Goal: Information Seeking & Learning: Learn about a topic

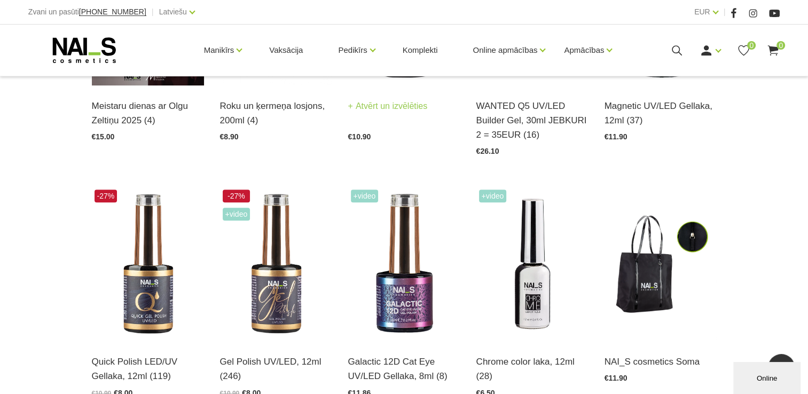
scroll to position [481, 0]
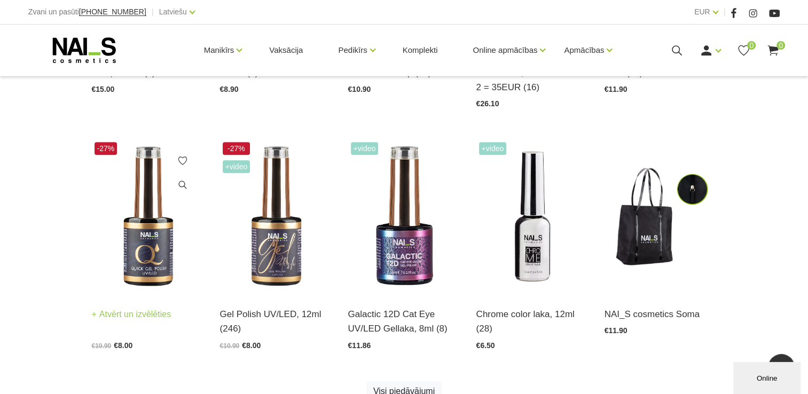
click at [145, 277] on img at bounding box center [148, 216] width 112 height 154
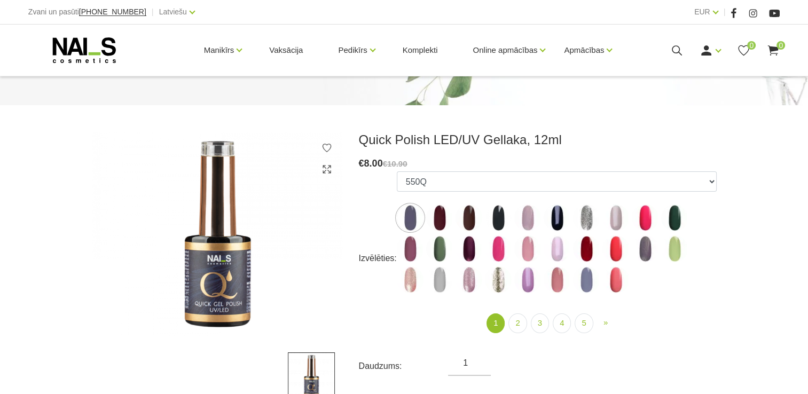
scroll to position [107, 0]
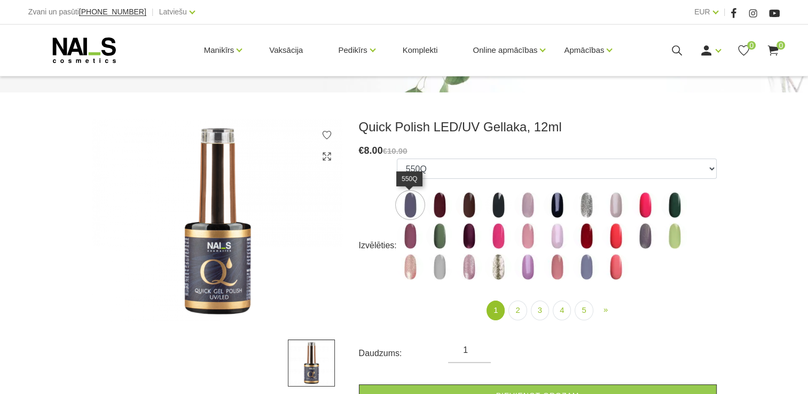
click at [410, 209] on img at bounding box center [410, 205] width 27 height 27
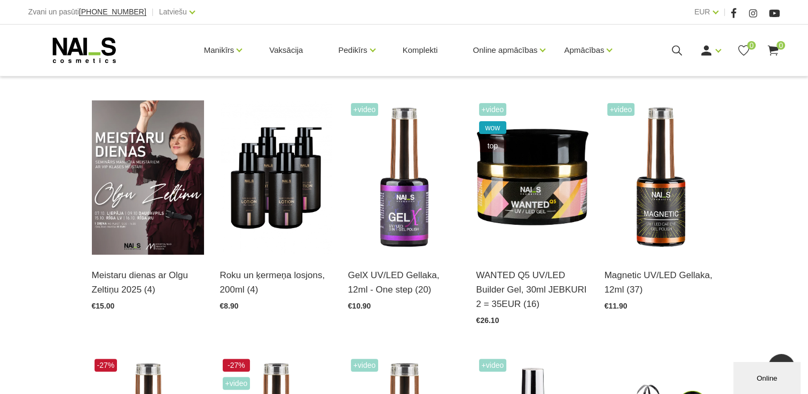
scroll to position [427, 0]
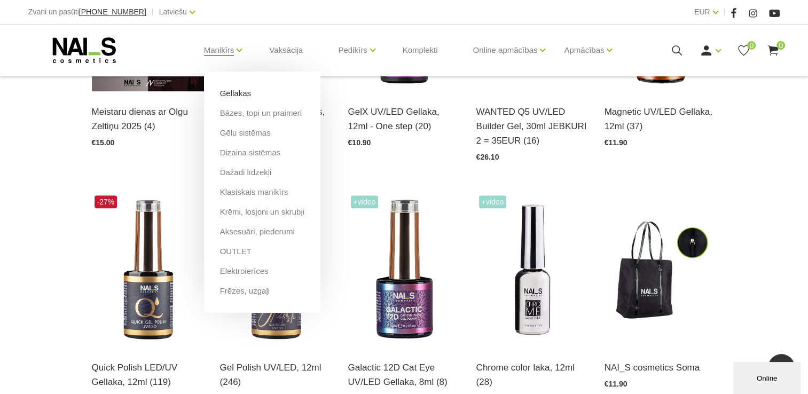
click at [238, 92] on link "Gēllakas" at bounding box center [235, 94] width 31 height 12
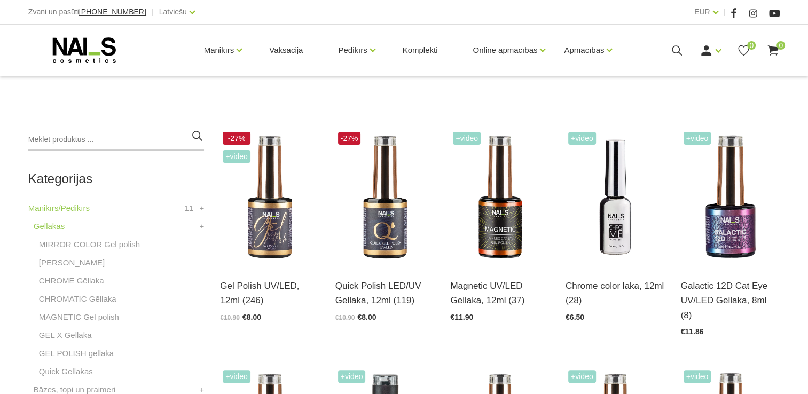
scroll to position [214, 0]
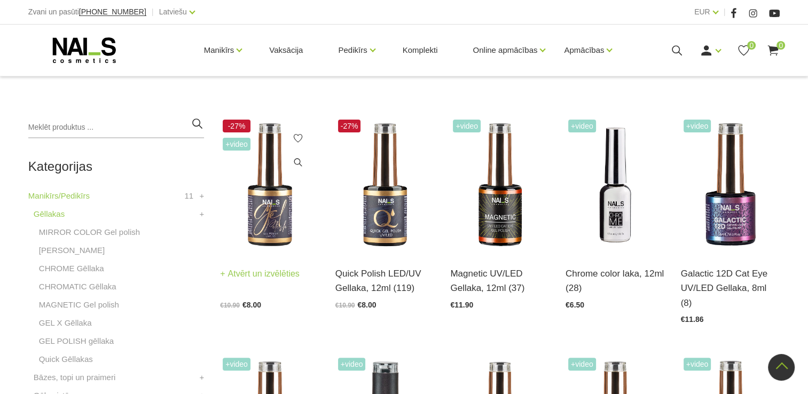
click at [258, 216] on img at bounding box center [269, 185] width 99 height 136
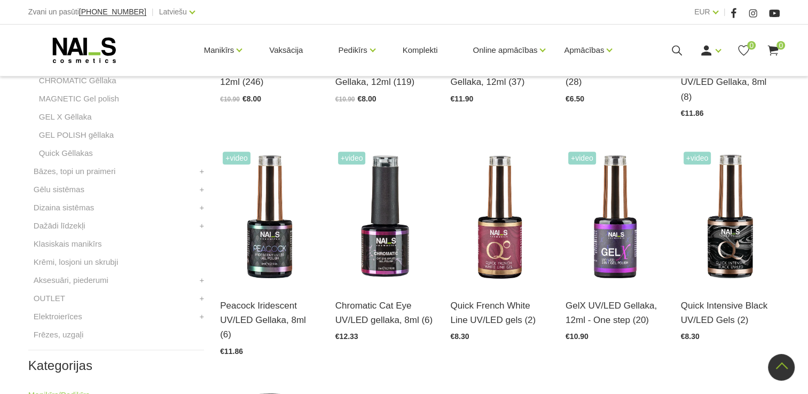
scroll to position [267, 0]
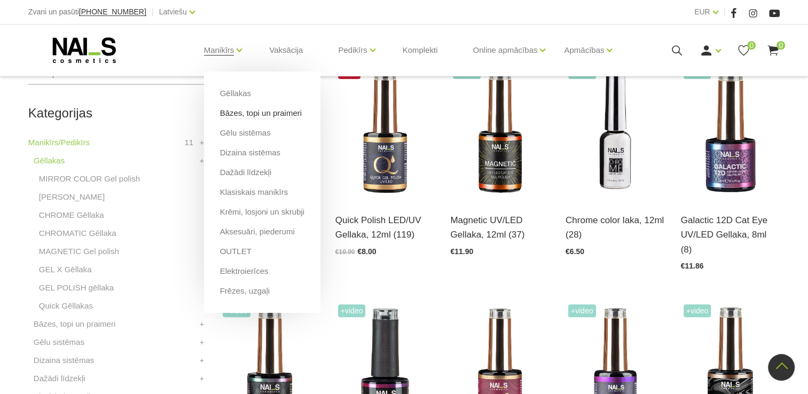
click at [237, 112] on link "Bāzes, topi un praimeri" at bounding box center [261, 113] width 82 height 12
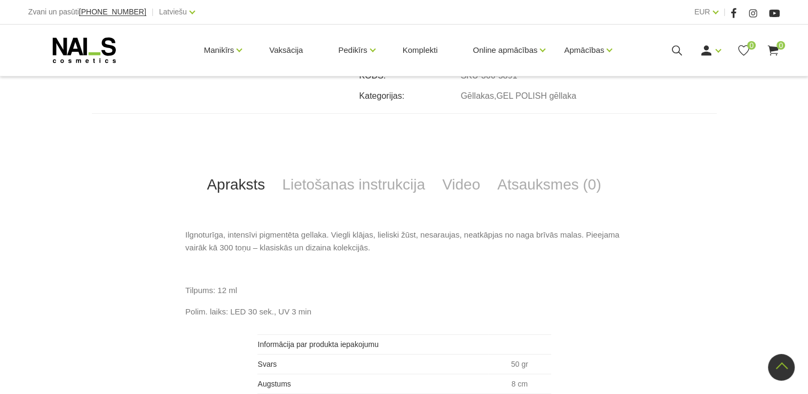
scroll to position [469, 0]
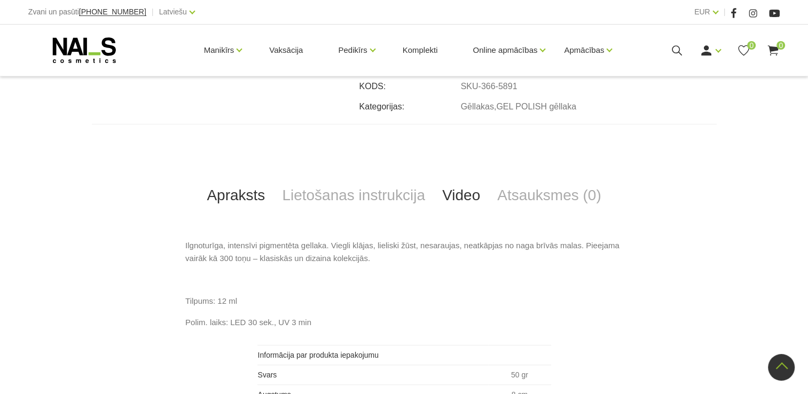
click at [459, 193] on link "Video" at bounding box center [461, 195] width 55 height 35
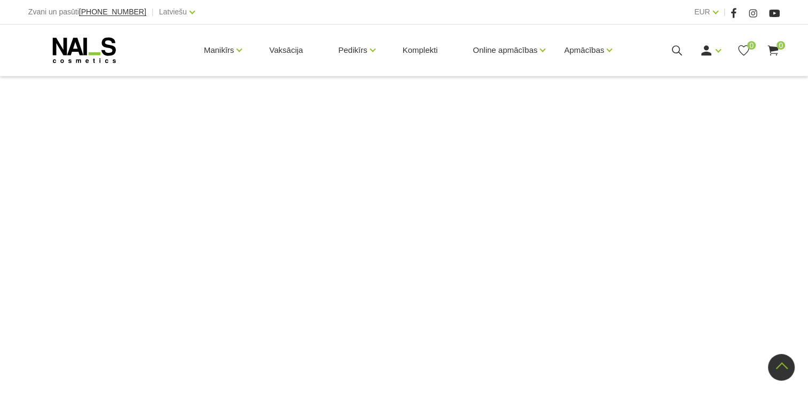
scroll to position [629, 0]
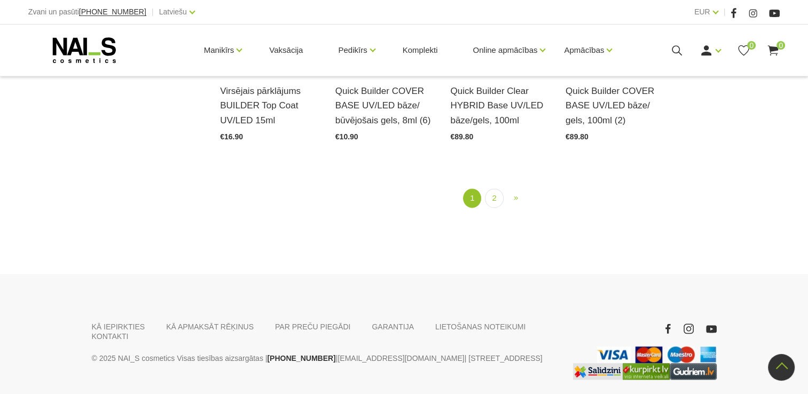
scroll to position [1336, 0]
click at [501, 188] on link "2" at bounding box center [494, 198] width 18 height 20
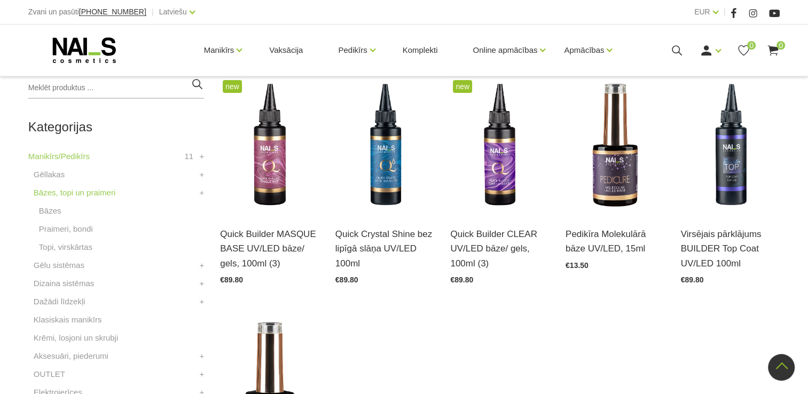
scroll to position [271, 0]
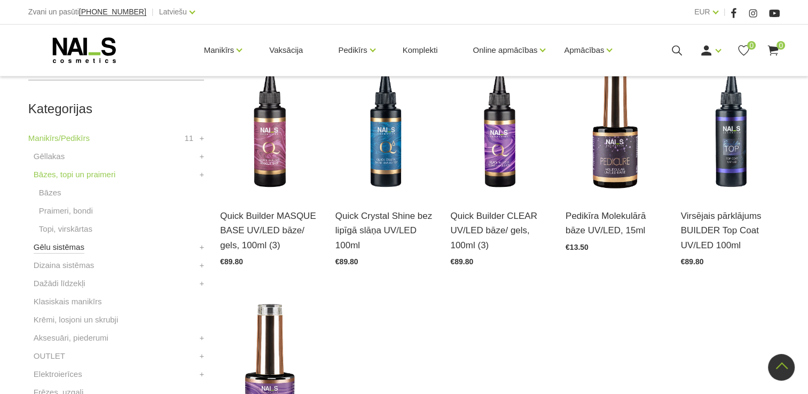
click at [81, 246] on link "Gēlu sistēmas" at bounding box center [59, 247] width 51 height 13
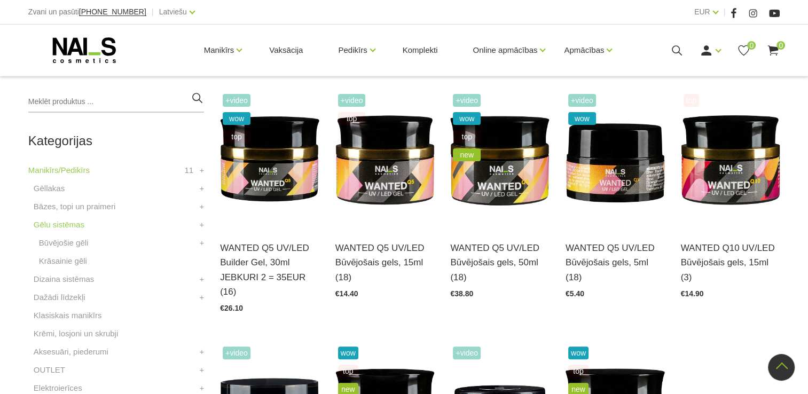
scroll to position [212, 0]
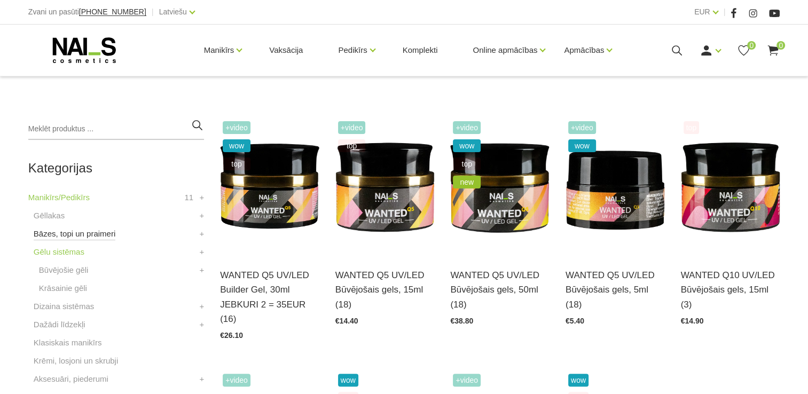
click at [84, 235] on link "Bāzes, topi un praimeri" at bounding box center [75, 234] width 82 height 13
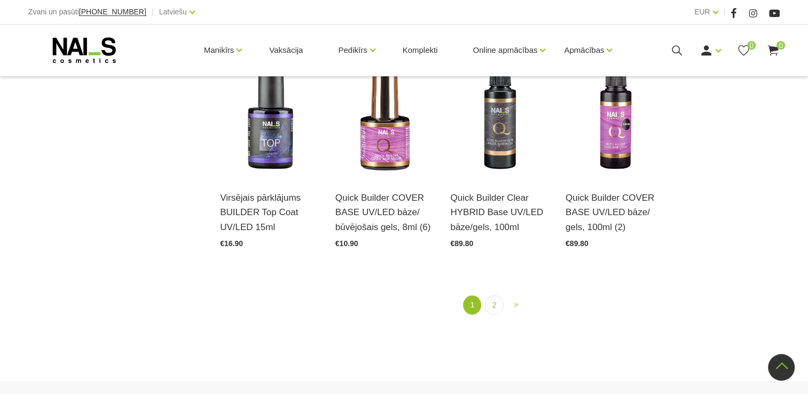
scroll to position [1229, 0]
click at [497, 294] on link "2" at bounding box center [494, 304] width 18 height 20
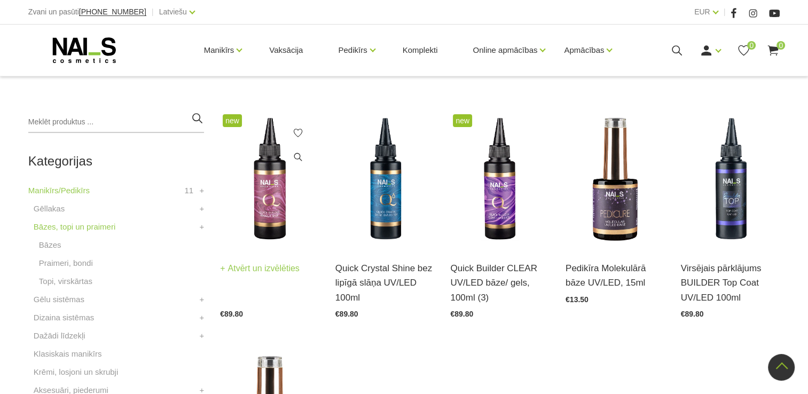
scroll to position [218, 0]
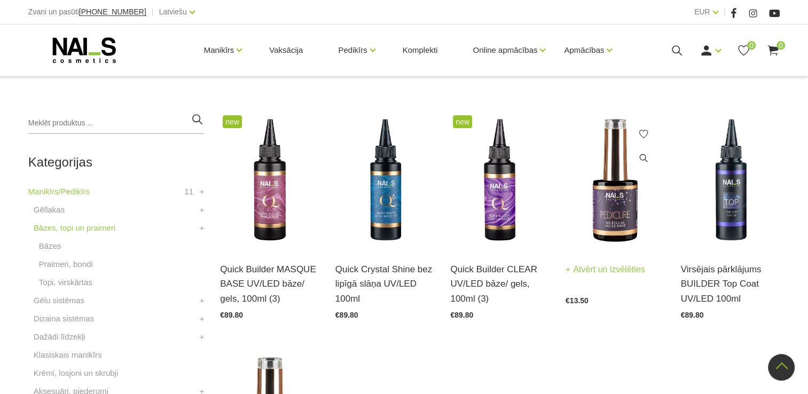
click at [612, 228] on img at bounding box center [615, 181] width 99 height 136
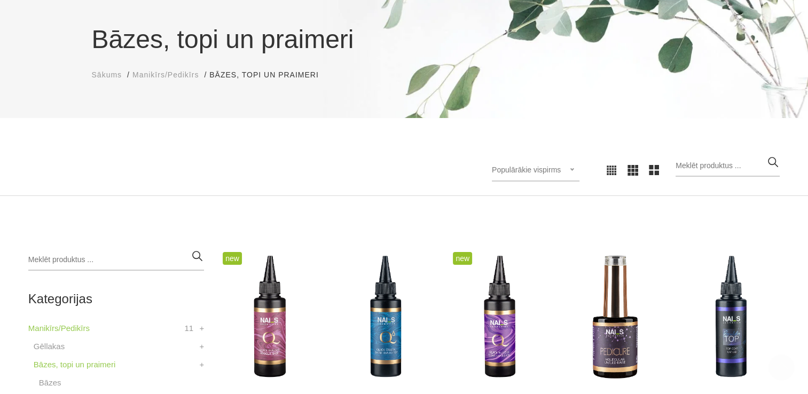
scroll to position [271, 0]
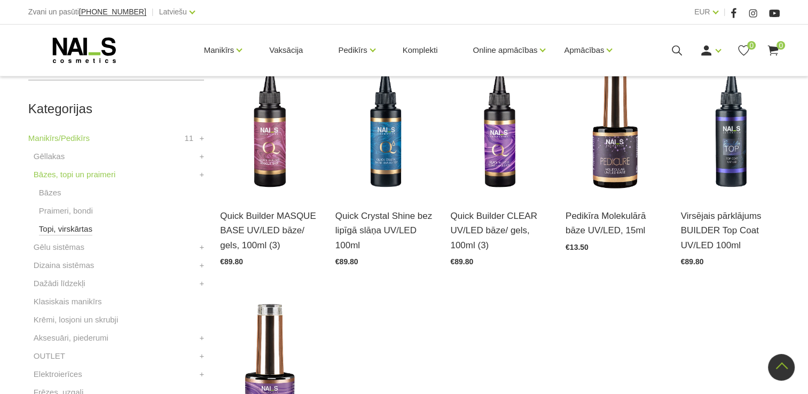
click at [77, 230] on link "Topi, virskārtas" at bounding box center [65, 229] width 53 height 13
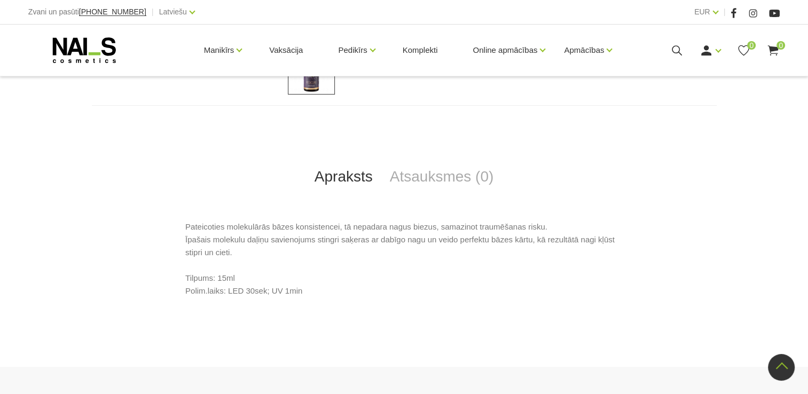
scroll to position [530, 0]
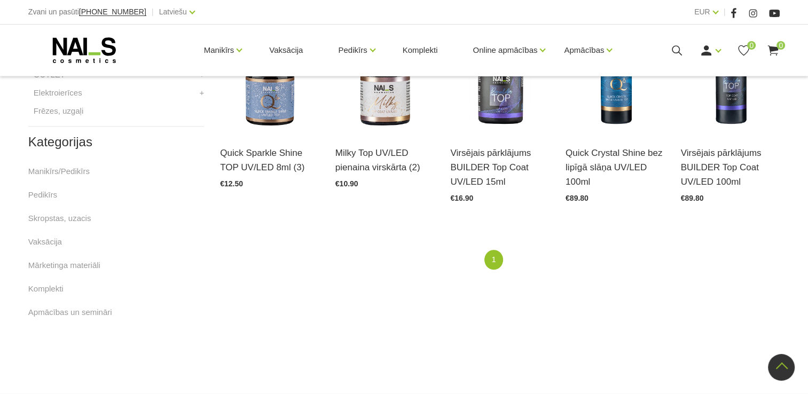
scroll to position [449, 0]
